Goal: Task Accomplishment & Management: Manage account settings

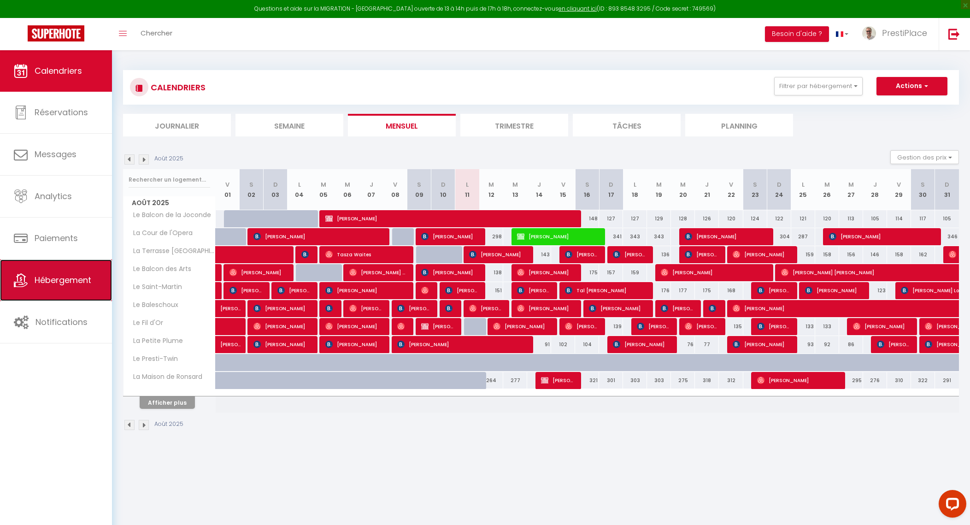
click at [59, 291] on link "Hébergement" at bounding box center [56, 279] width 112 height 41
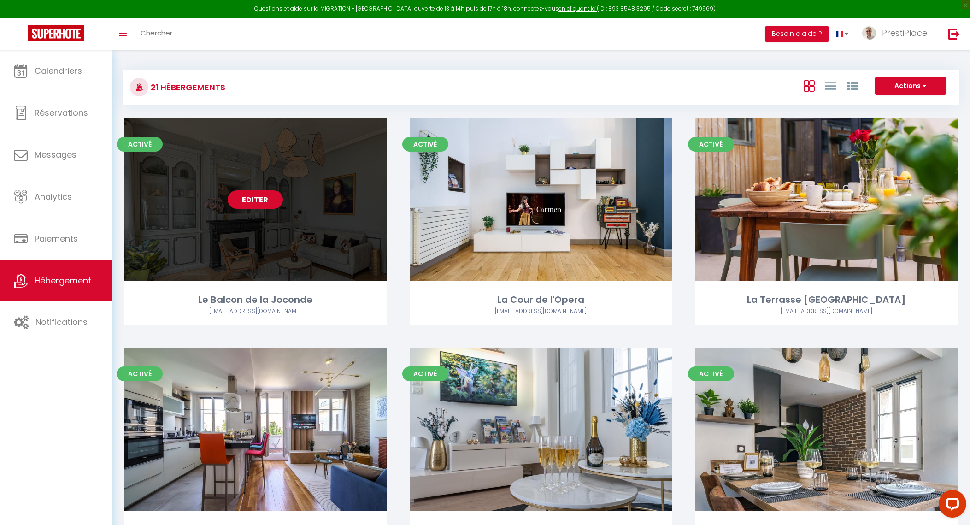
click at [256, 203] on link "Editer" at bounding box center [255, 199] width 55 height 18
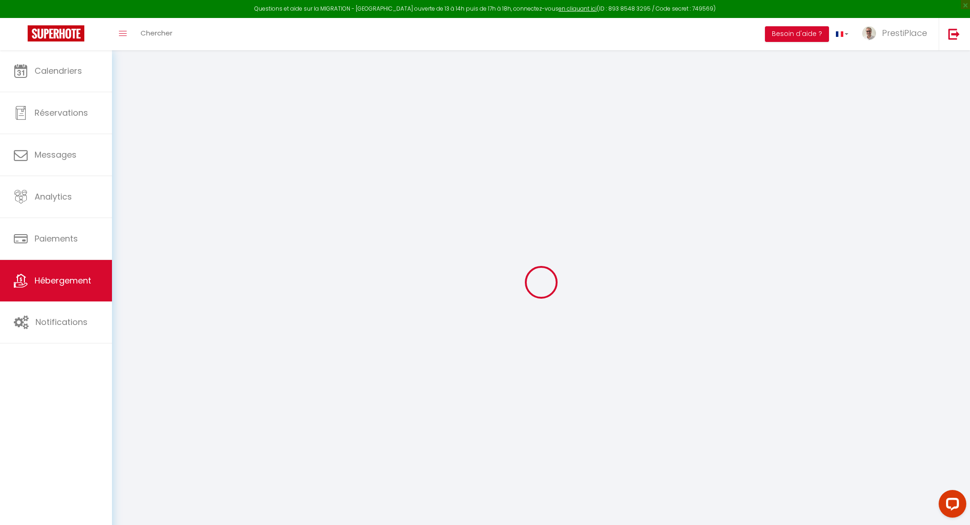
checkbox input "true"
checkbox input "false"
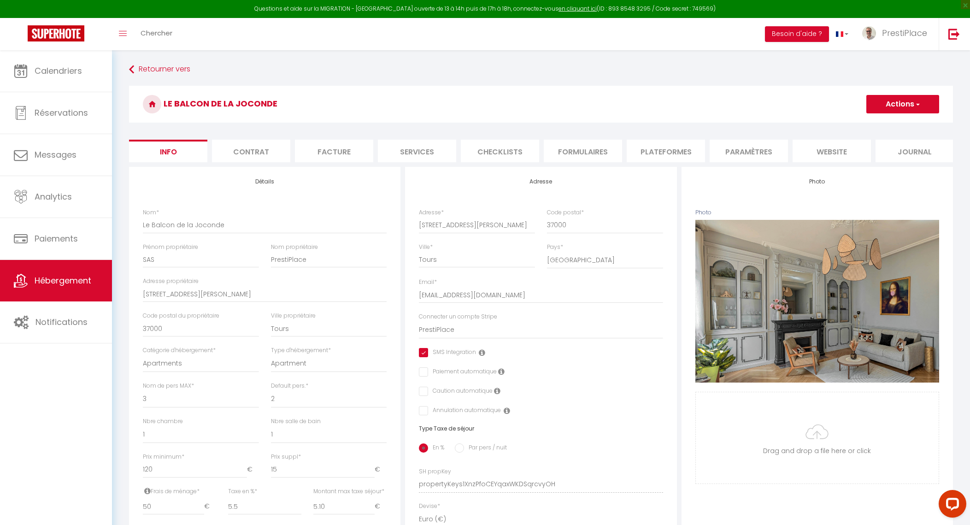
click at [668, 146] on li "Plateformes" at bounding box center [665, 151] width 78 height 23
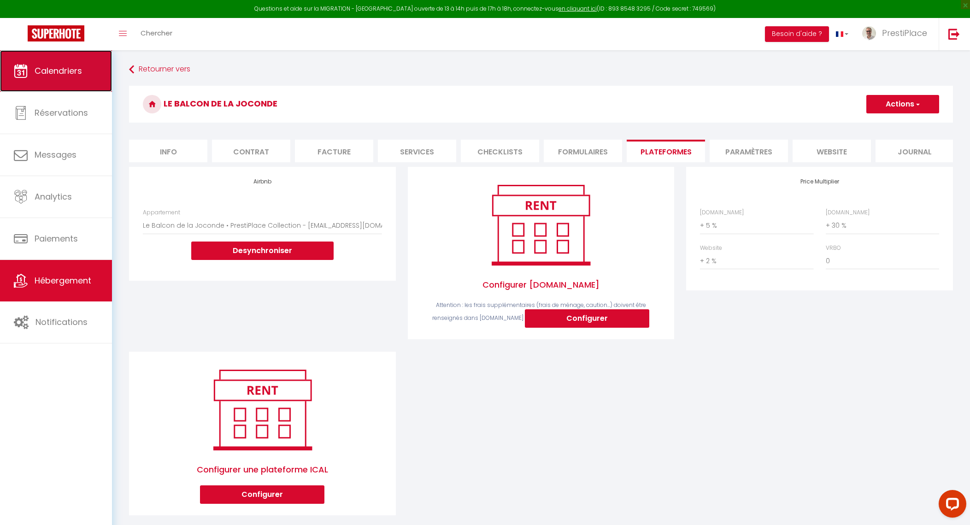
click at [63, 81] on link "Calendriers" at bounding box center [56, 70] width 112 height 41
